Goal: Task Accomplishment & Management: Manage account settings

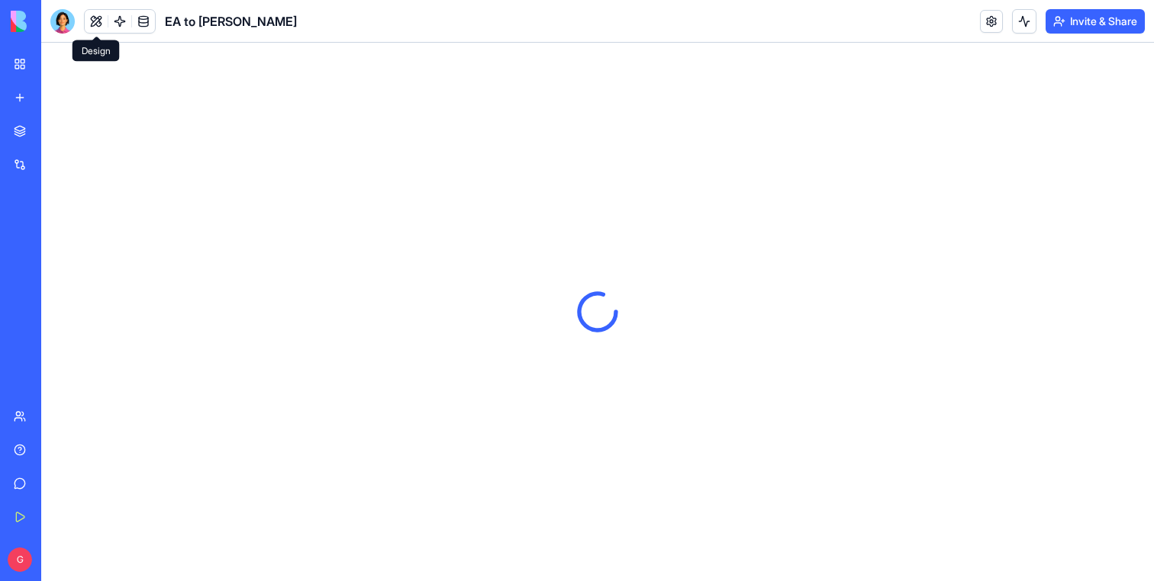
click at [99, 23] on button at bounding box center [96, 21] width 23 height 23
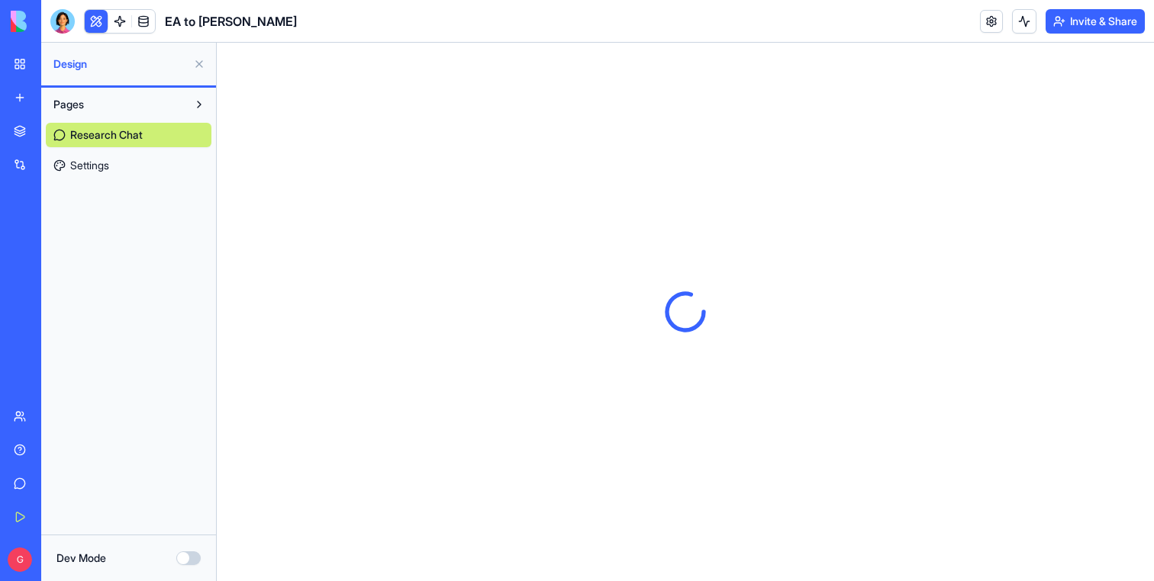
click at [99, 23] on button at bounding box center [96, 21] width 23 height 23
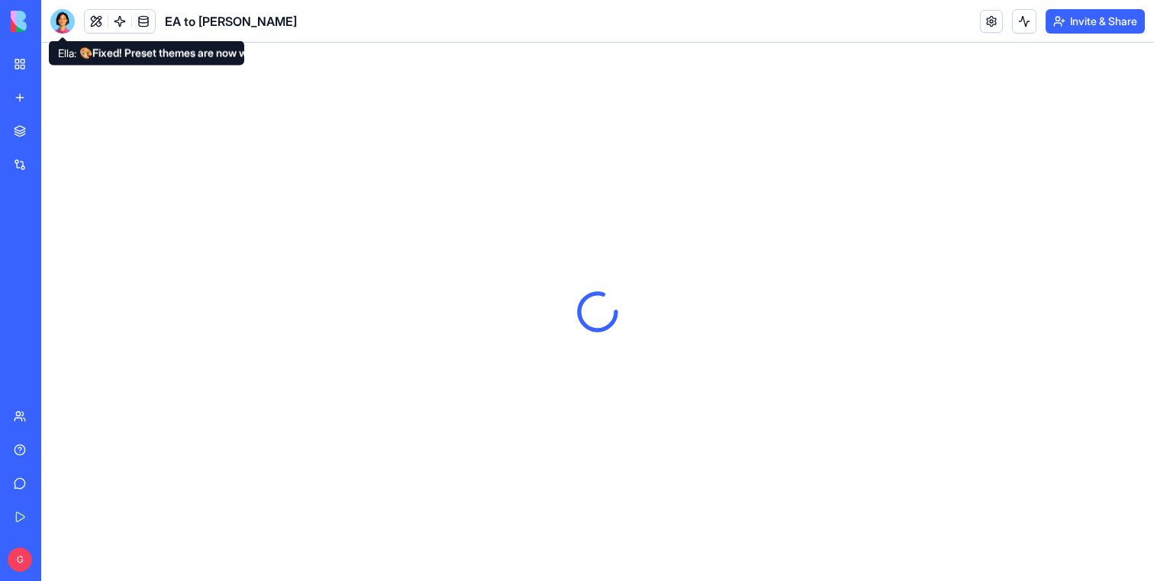
click at [59, 21] on div at bounding box center [62, 21] width 24 height 24
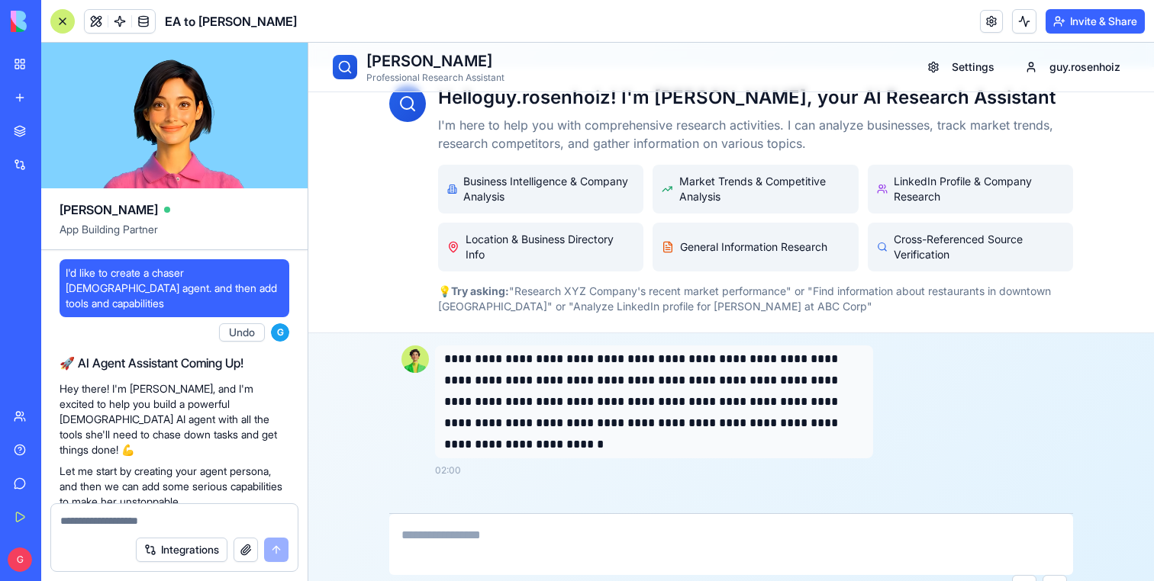
scroll to position [50, 0]
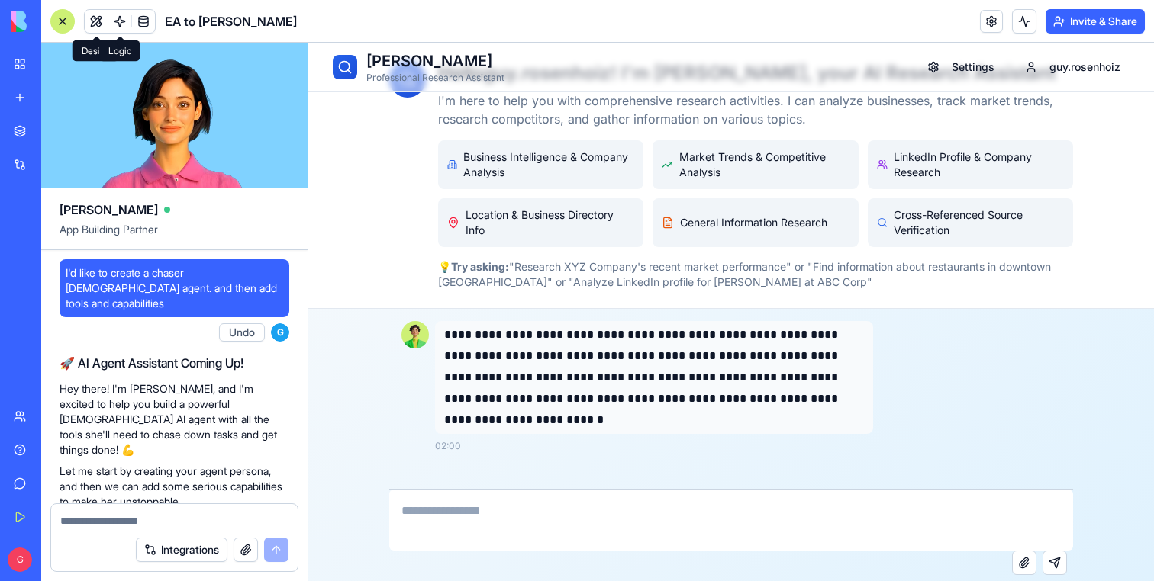
click at [121, 26] on link at bounding box center [119, 21] width 23 height 23
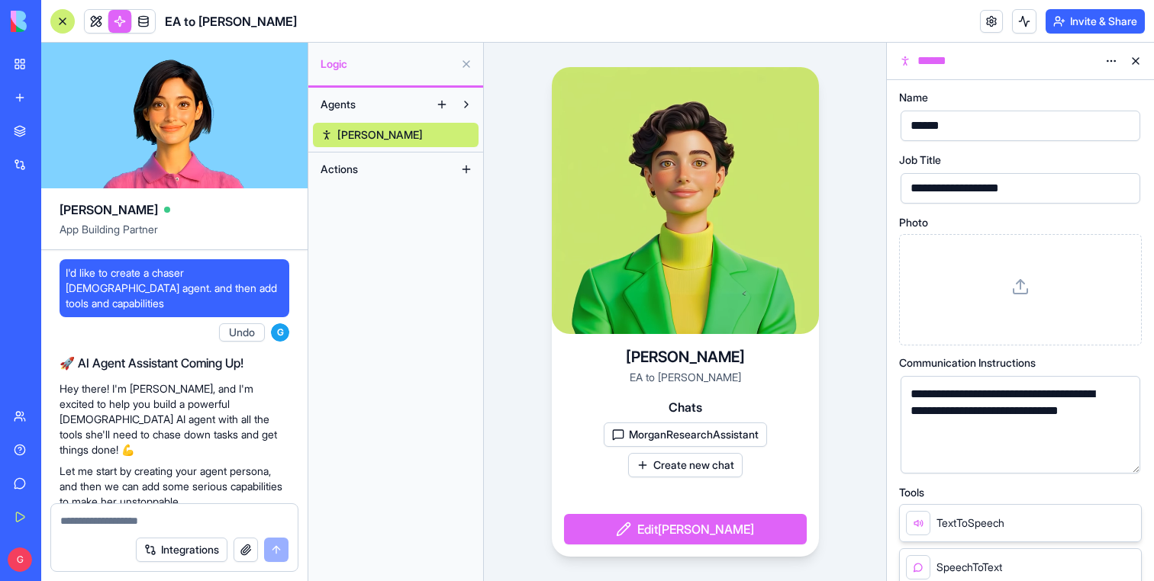
click at [690, 430] on button "MorganResearchAssistant" at bounding box center [685, 435] width 163 height 24
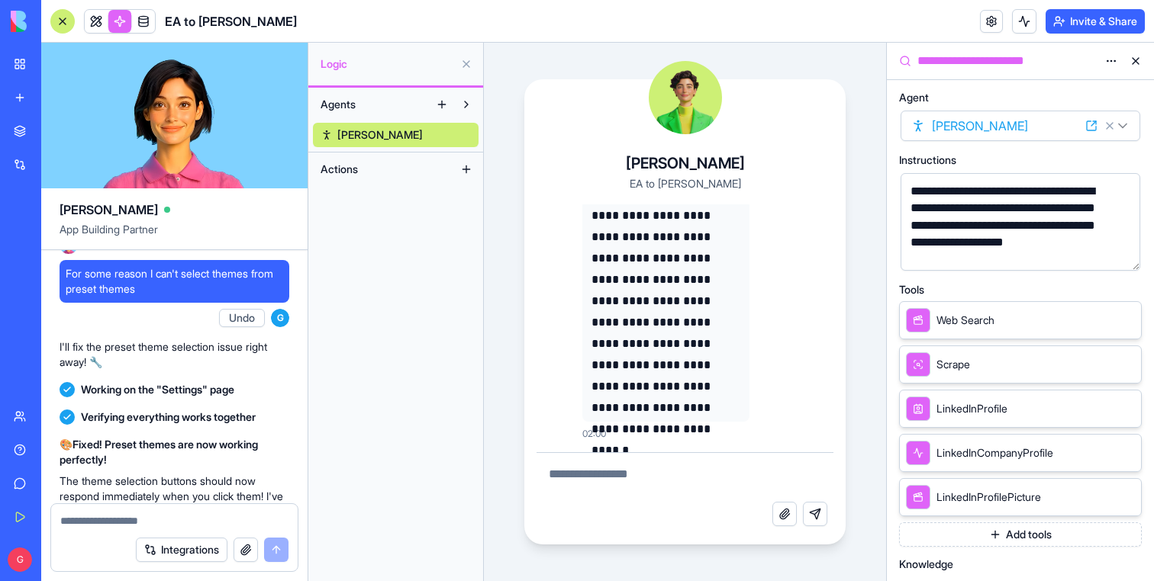
scroll to position [3051, 0]
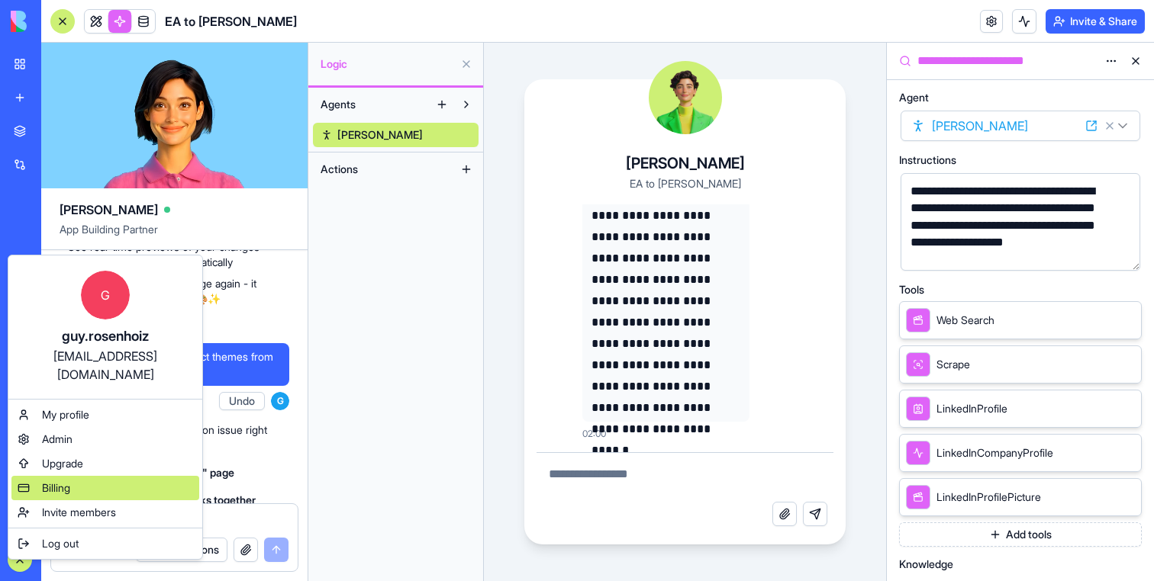
click at [70, 481] on span "Billing" at bounding box center [56, 488] width 28 height 15
